Goal: Task Accomplishment & Management: Use online tool/utility

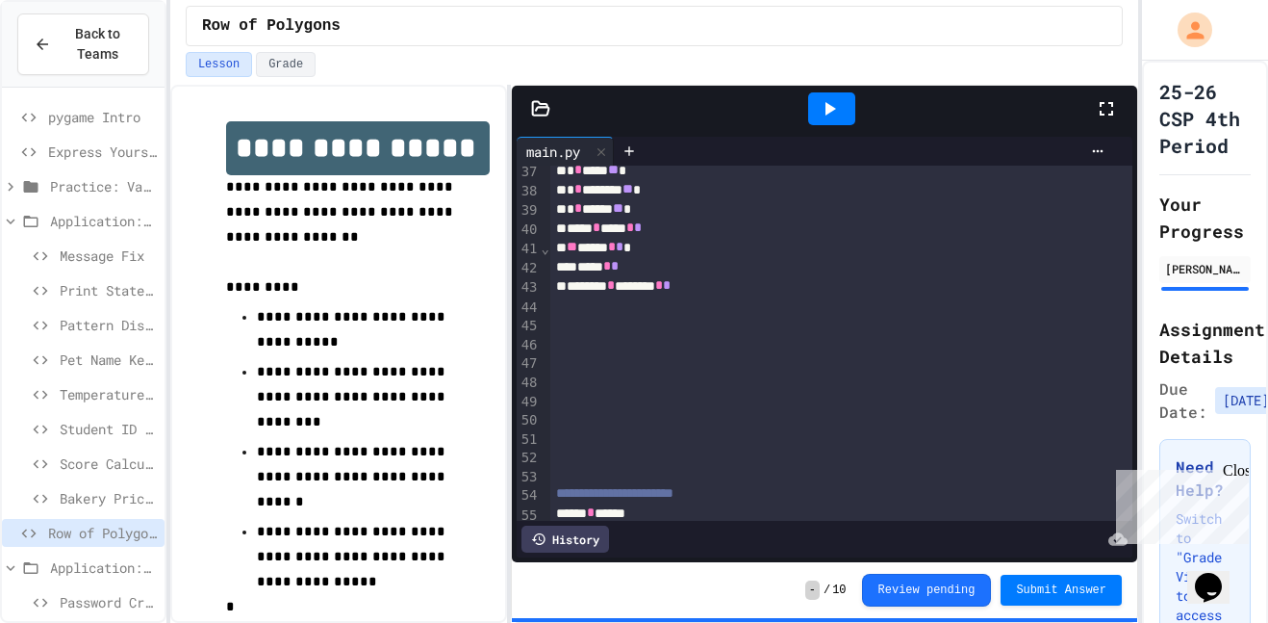
scroll to position [728, 0]
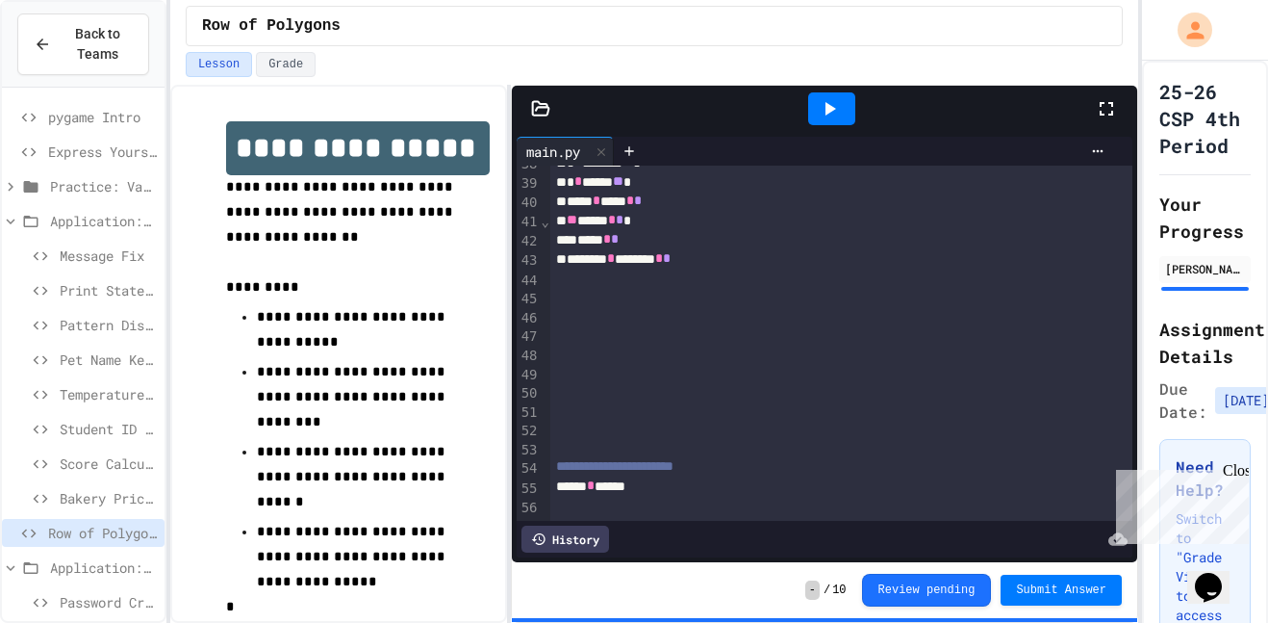
click at [641, 396] on div at bounding box center [841, 390] width 583 height 19
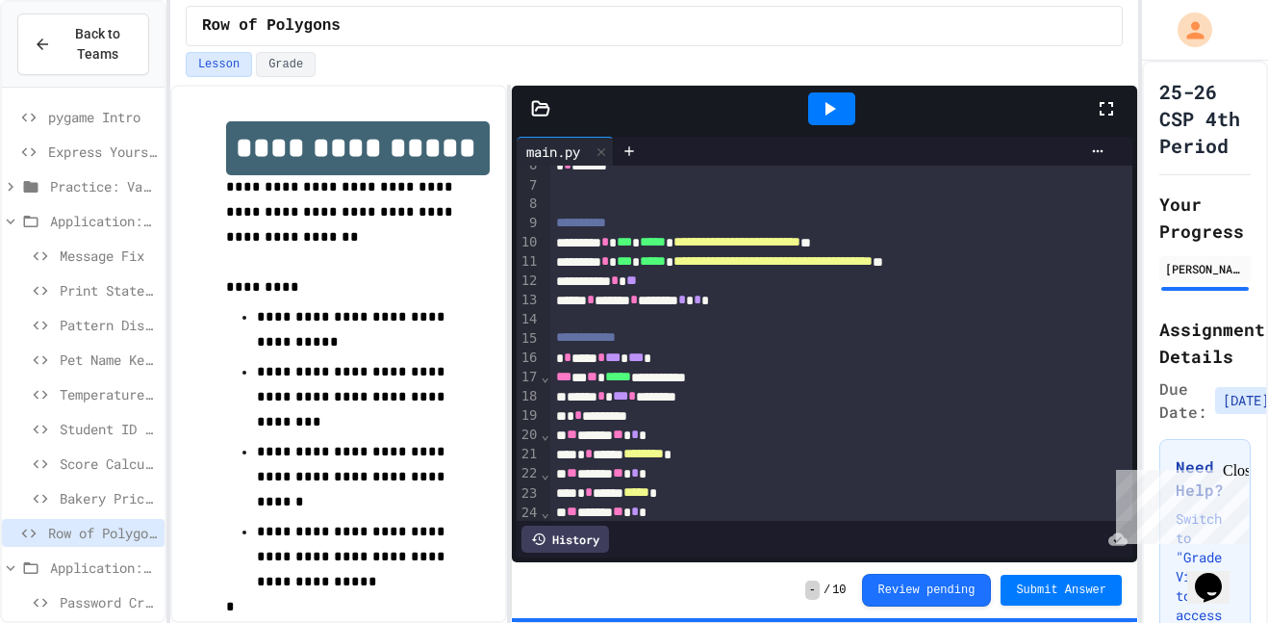
scroll to position [0, 0]
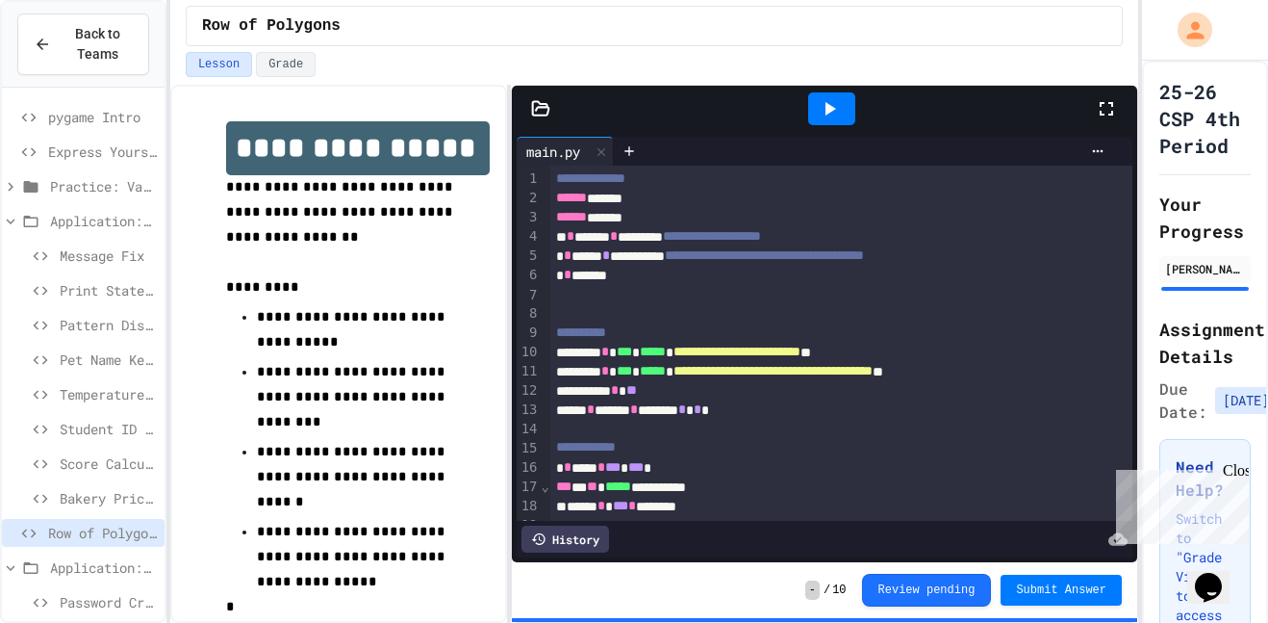
click at [825, 115] on icon at bounding box center [829, 108] width 23 height 23
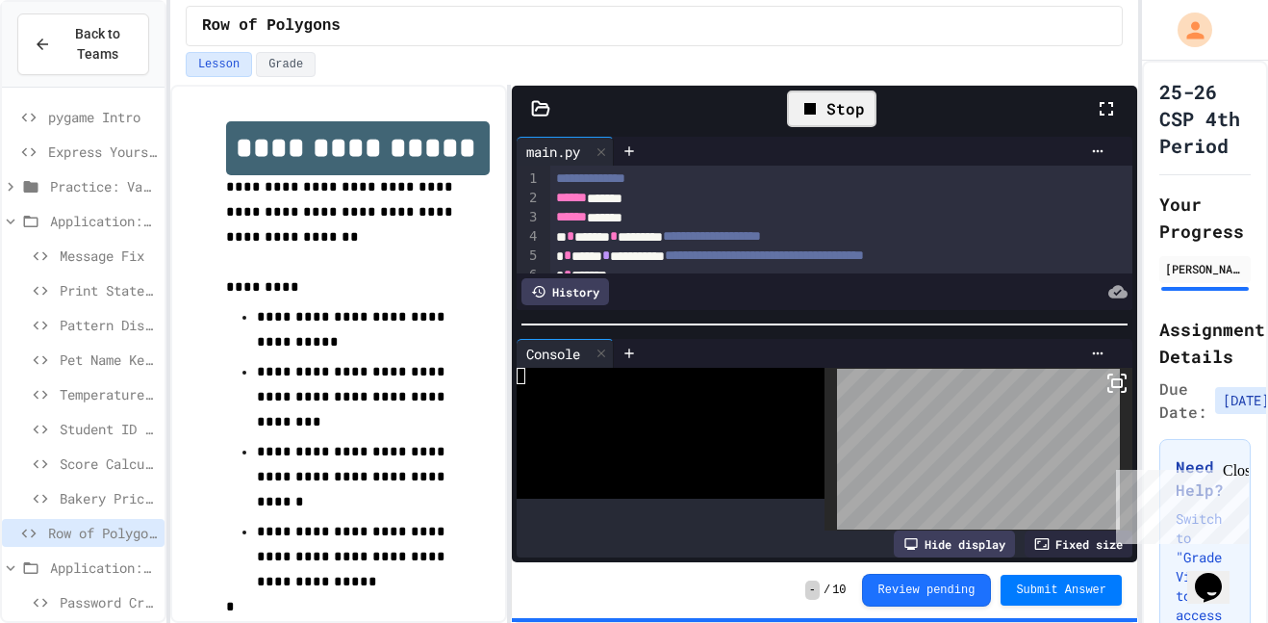
click at [700, 320] on div at bounding box center [825, 324] width 626 height 19
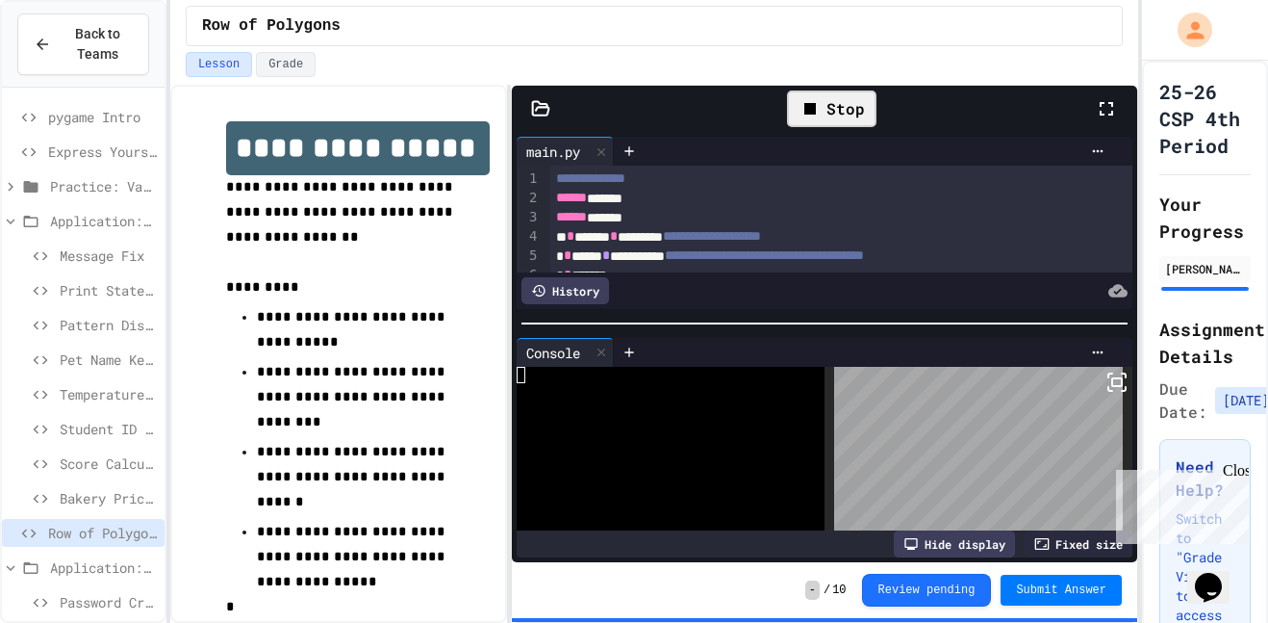
click at [575, 383] on div at bounding box center [660, 391] width 286 height 16
click at [700, 378] on span "Enter number of shapes:" at bounding box center [616, 375] width 199 height 16
click at [1126, 387] on icon at bounding box center [1124, 389] width 4 height 4
click at [1039, 591] on span "Submit Answer" at bounding box center [1061, 589] width 90 height 15
